Goal: Task Accomplishment & Management: Use online tool/utility

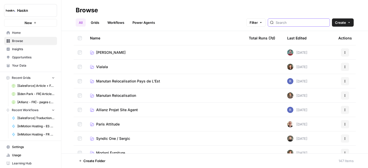
click at [295, 24] on input "search" at bounding box center [302, 22] width 52 height 5
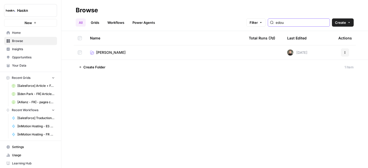
type input "edou"
click at [113, 54] on span "[PERSON_NAME]" at bounding box center [110, 52] width 29 height 5
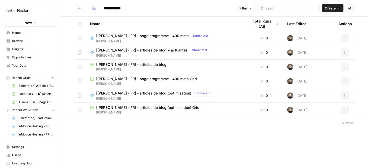
click at [160, 39] on span "[PERSON_NAME]" at bounding box center [154, 41] width 116 height 5
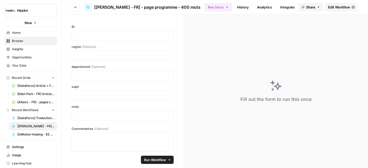
click at [339, 1] on header "Go back [[PERSON_NAME] - FR] - page programme - 400 mots Run Once History Analy…" at bounding box center [214, 7] width 307 height 14
click at [335, 7] on span "Edit Workflow" at bounding box center [339, 7] width 22 height 5
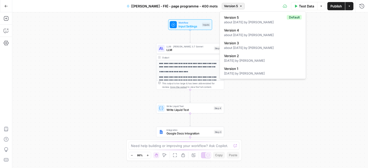
click at [239, 7] on icon "button" at bounding box center [240, 6] width 3 height 3
click at [252, 57] on span "Version 2" at bounding box center [262, 55] width 76 height 5
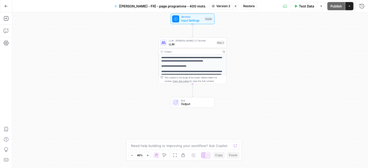
click at [218, 9] on button "Version 2" at bounding box center [221, 6] width 23 height 7
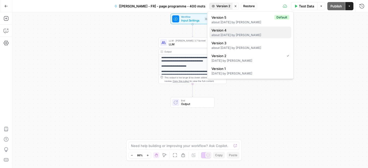
click at [219, 30] on span "Version 4" at bounding box center [250, 30] width 76 height 5
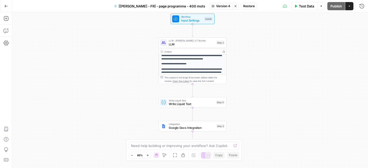
scroll to position [4, 0]
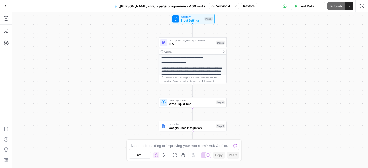
click at [199, 45] on span "LLM" at bounding box center [192, 44] width 46 height 4
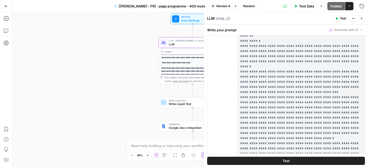
scroll to position [21, 0]
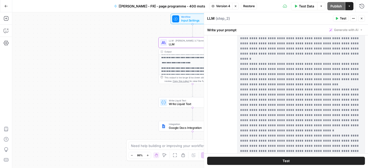
click at [363, 19] on button "Close" at bounding box center [361, 18] width 7 height 7
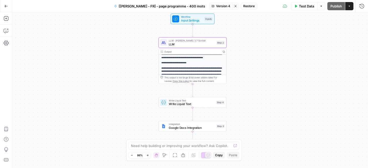
click at [326, 44] on div "**********" at bounding box center [190, 90] width 356 height 156
click at [234, 7] on icon "button" at bounding box center [235, 6] width 3 height 3
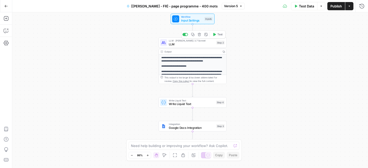
click at [199, 46] on span "LLM" at bounding box center [192, 44] width 46 height 4
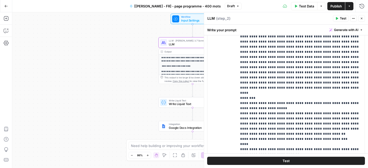
scroll to position [216, 0]
